Goal: Task Accomplishment & Management: Use online tool/utility

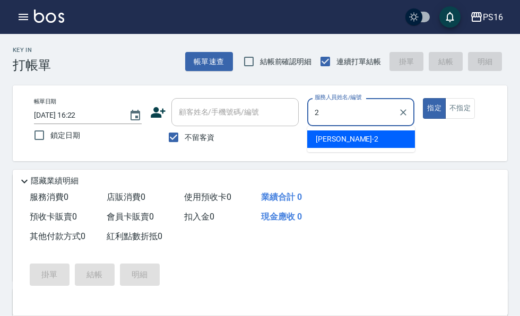
type input "[PERSON_NAME]-2"
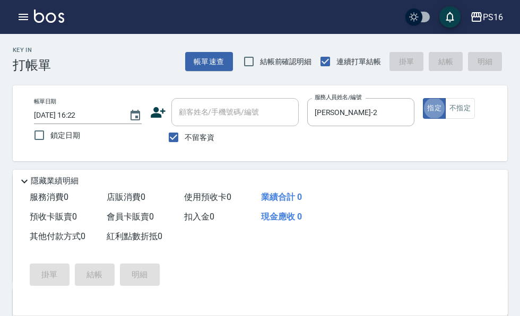
type button "true"
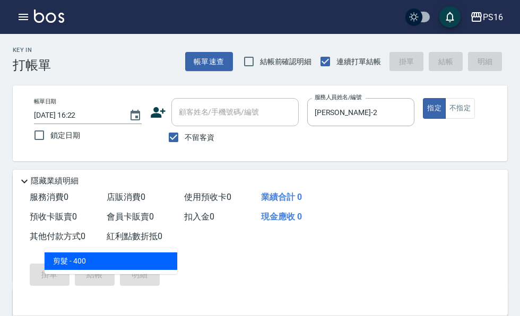
type input "剪髮(401)"
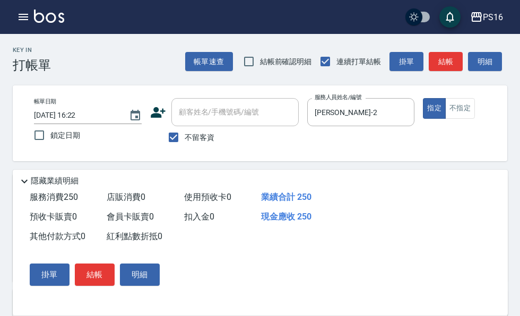
type input "250"
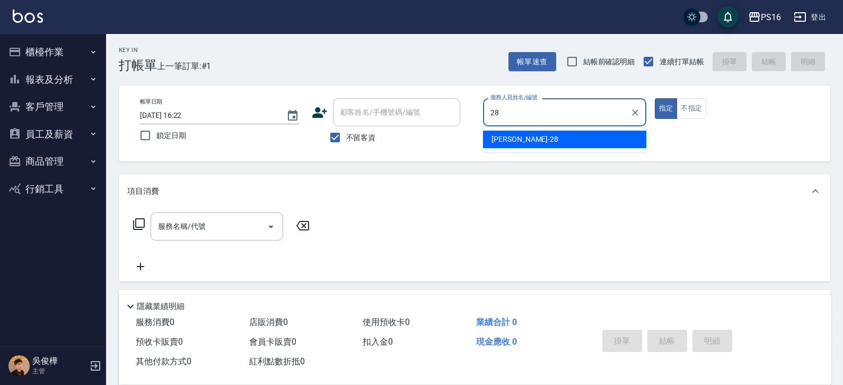
type input "[PERSON_NAME]-28"
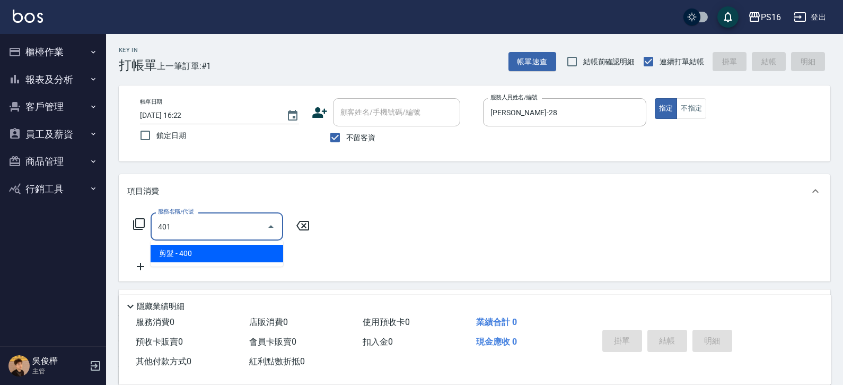
type input "剪髮(401)"
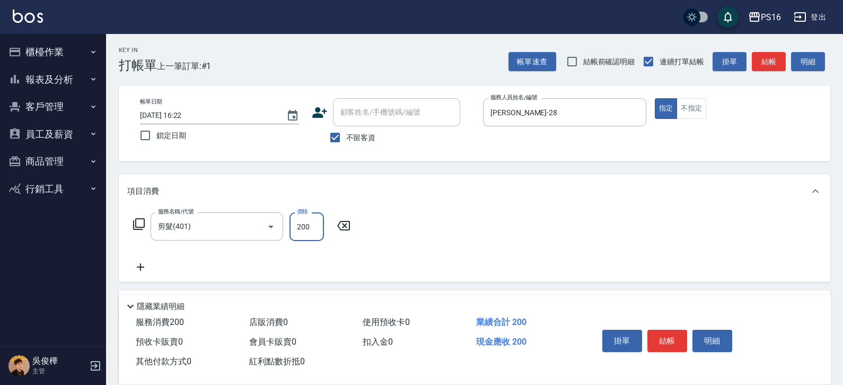
type input "200"
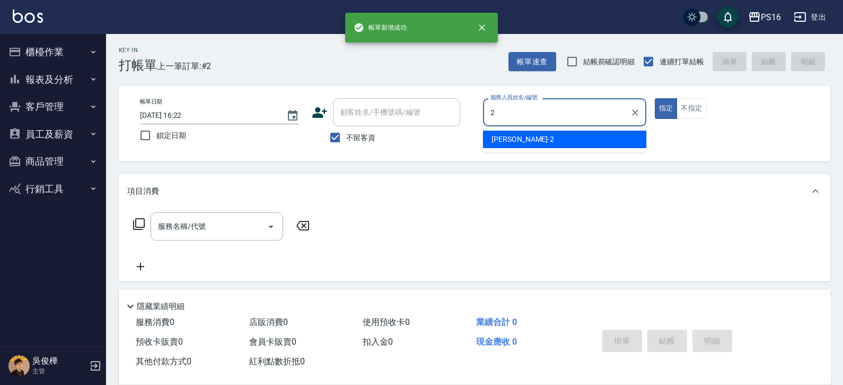
type input "[PERSON_NAME]-2"
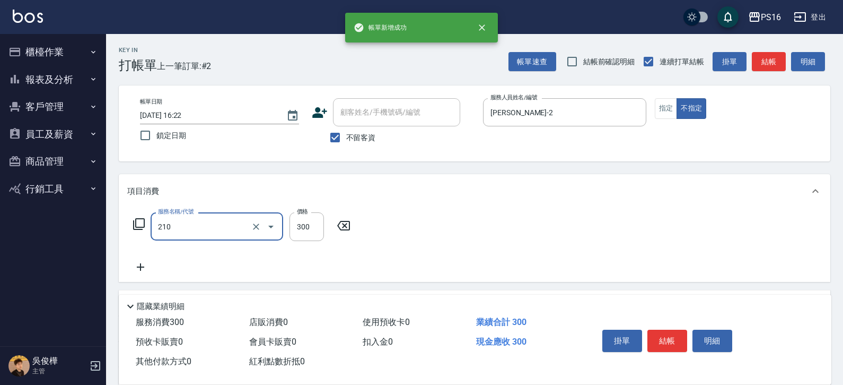
type input "[PERSON_NAME]洗髮精(210)"
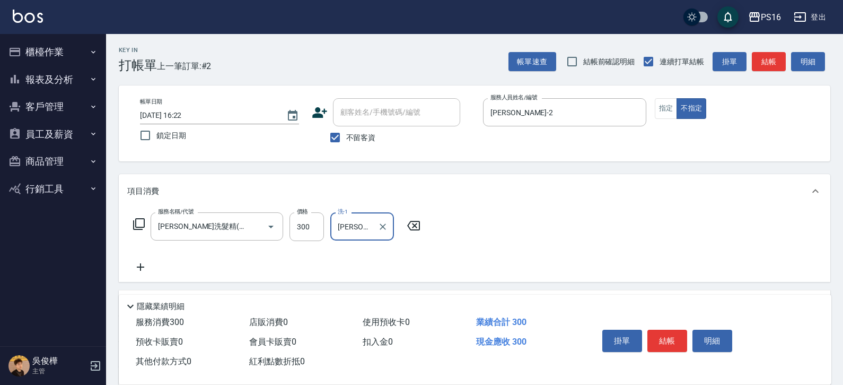
type input "[PERSON_NAME]-24"
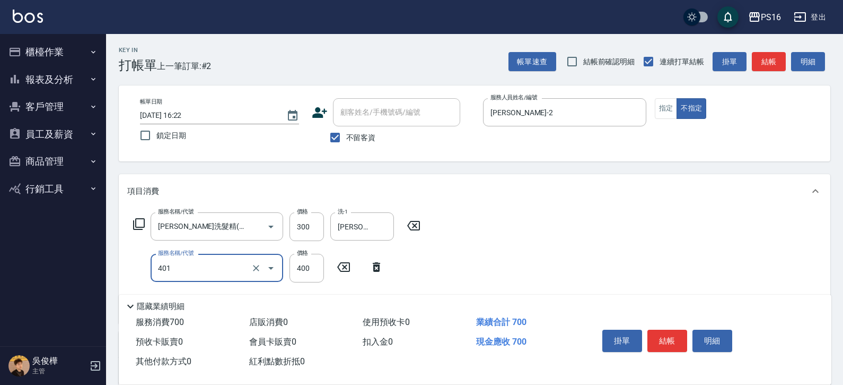
type input "剪髮(401)"
type input "200"
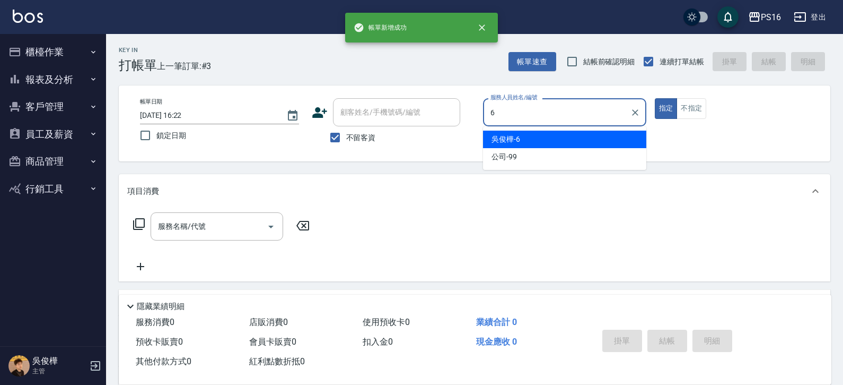
type input "[PERSON_NAME]-6"
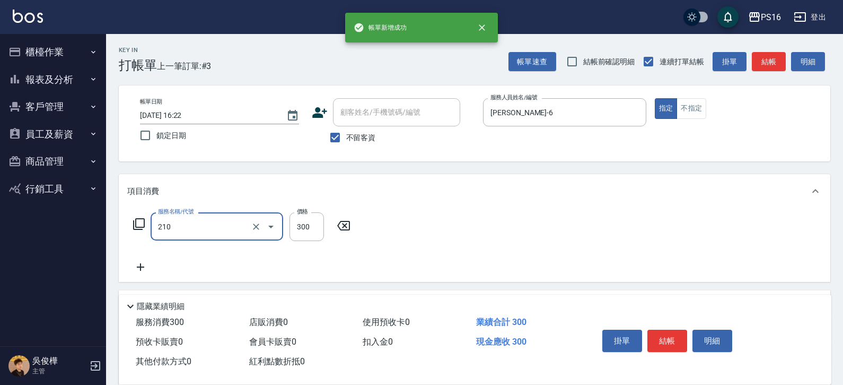
type input "[PERSON_NAME]洗髮精(210)"
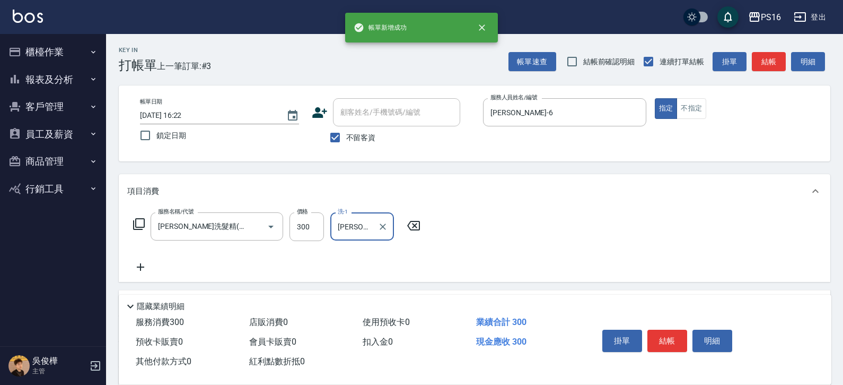
type input "[PERSON_NAME]-20"
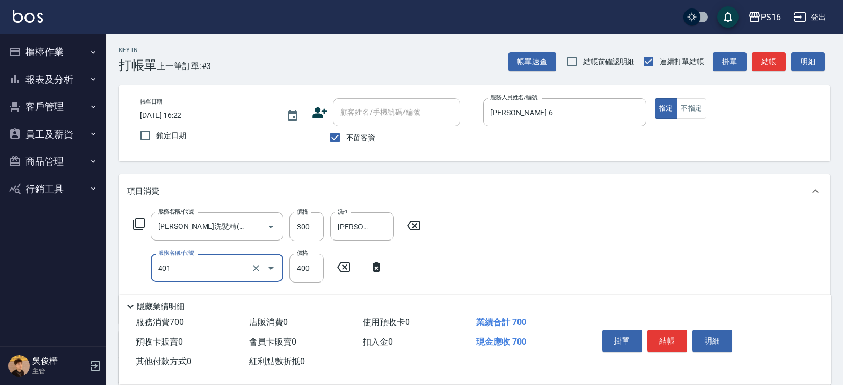
type input "剪髮(401)"
type input "350"
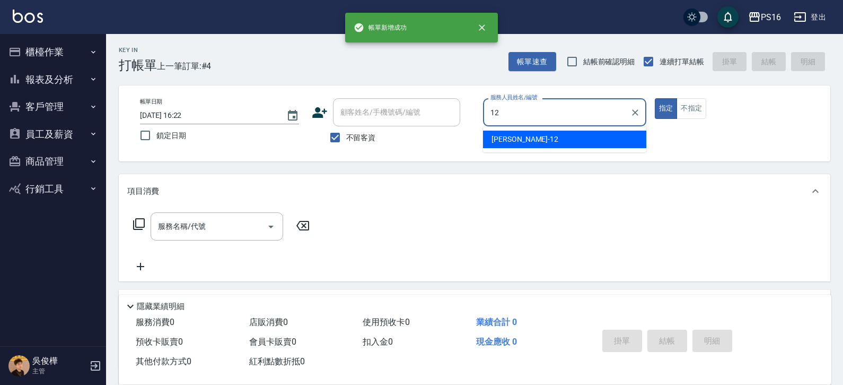
type input "[PERSON_NAME]-12"
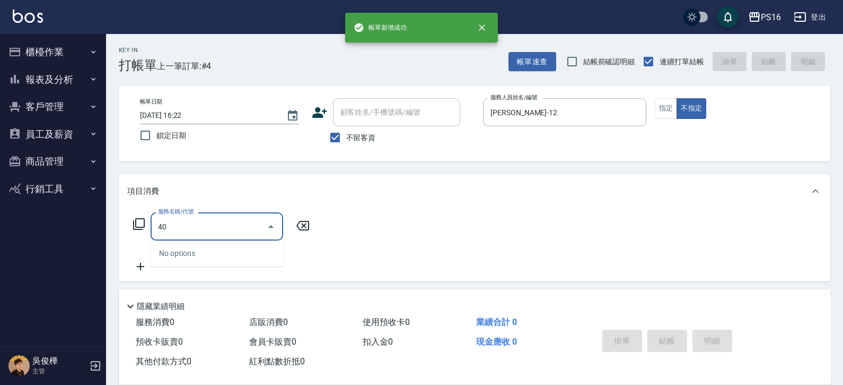
type input "4"
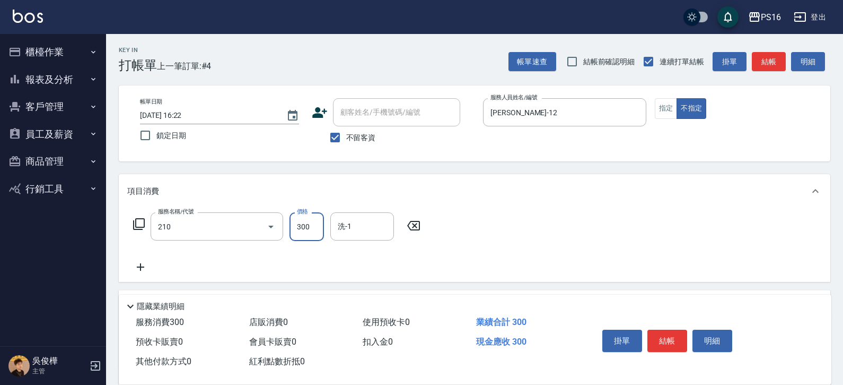
type input "[PERSON_NAME]洗髮精(210)"
type input "[PERSON_NAME]-28"
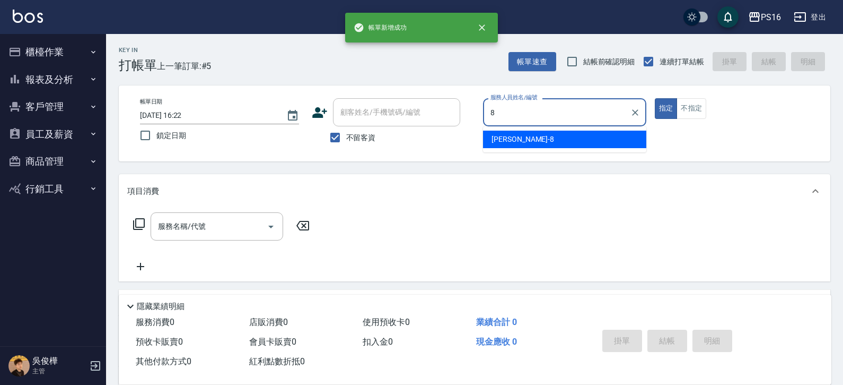
type input "[PERSON_NAME]-8"
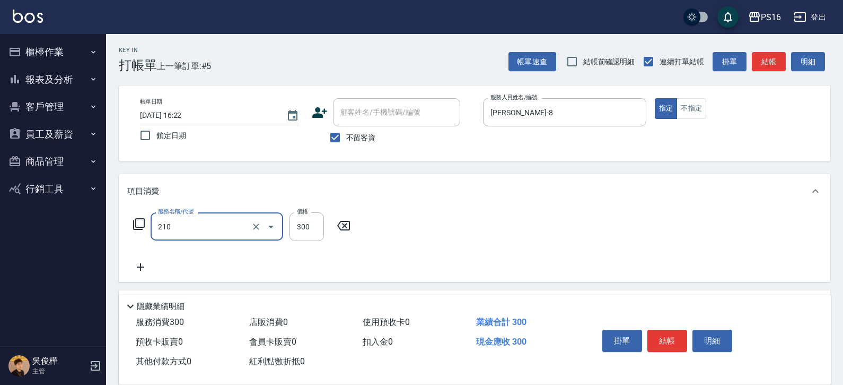
type input "[PERSON_NAME]洗髮精(210)"
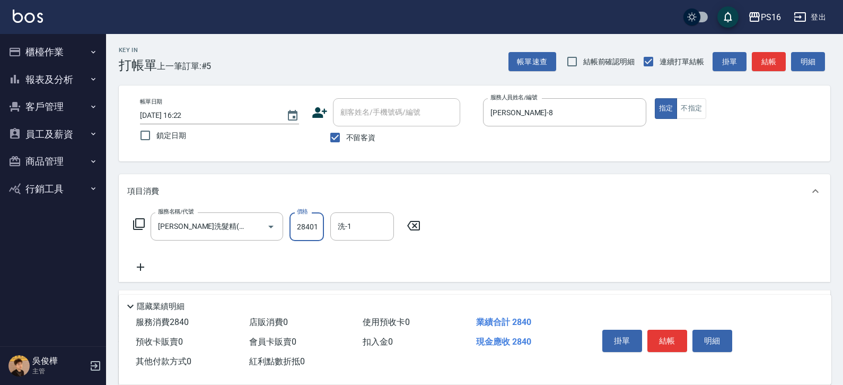
scroll to position [0, 1]
type input "28401"
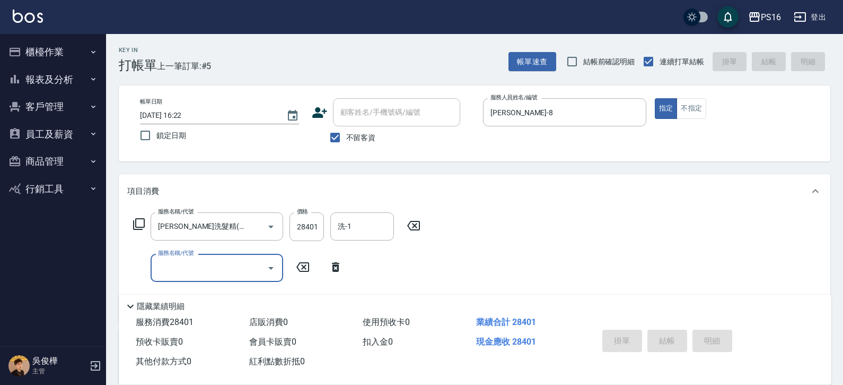
type input "[DATE] 16:23"
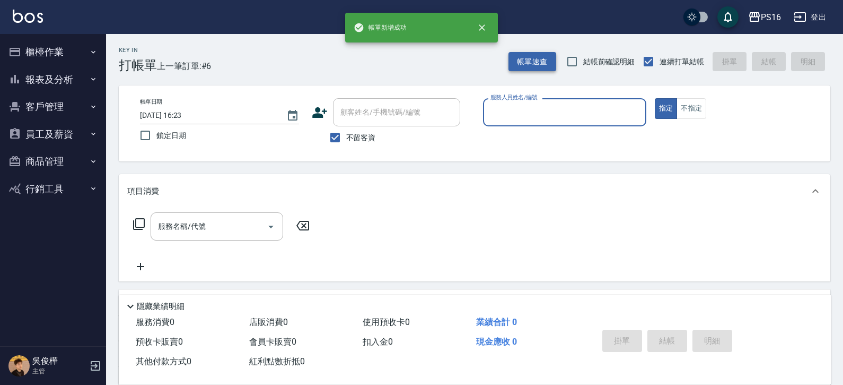
click at [525, 67] on button "帳單速查" at bounding box center [533, 62] width 48 height 20
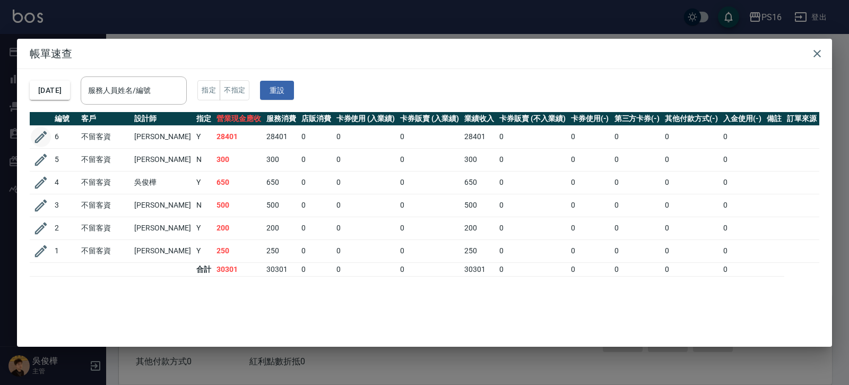
click at [41, 134] on icon "button" at bounding box center [41, 136] width 12 height 12
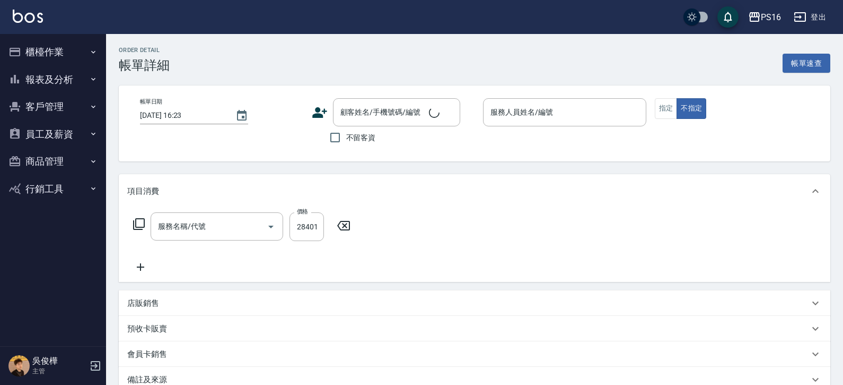
type input "[DATE] 16:22"
checkbox input "true"
type input "[PERSON_NAME]-8"
type input "[PERSON_NAME]洗髮精(210)"
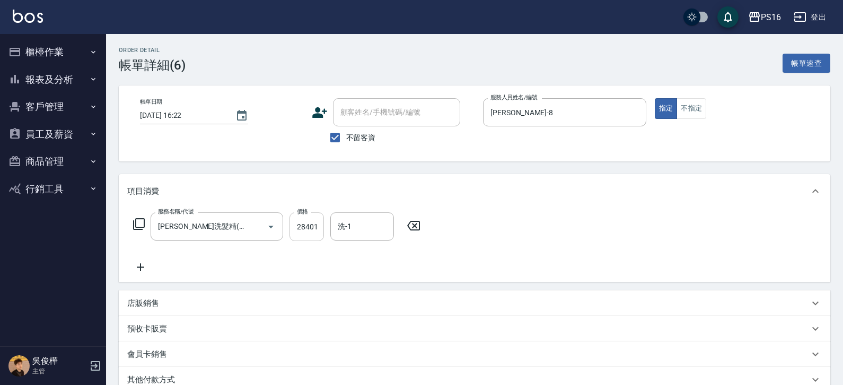
click at [302, 222] on input "28401" at bounding box center [307, 226] width 34 height 29
type input "300"
type input "[PERSON_NAME]-28"
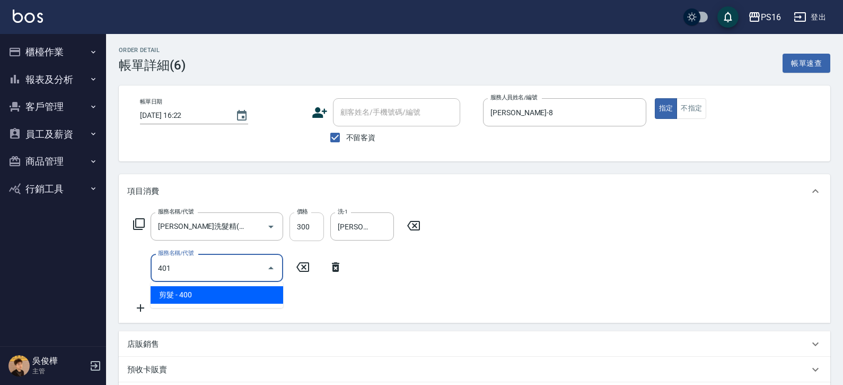
type input "剪髮(401)"
